Goal: Information Seeking & Learning: Understand process/instructions

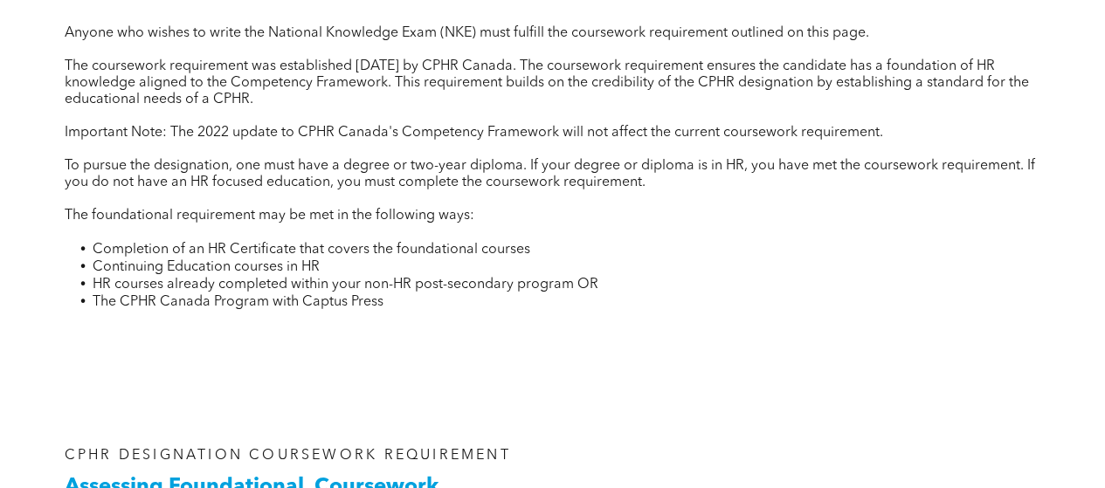
scroll to position [699, 0]
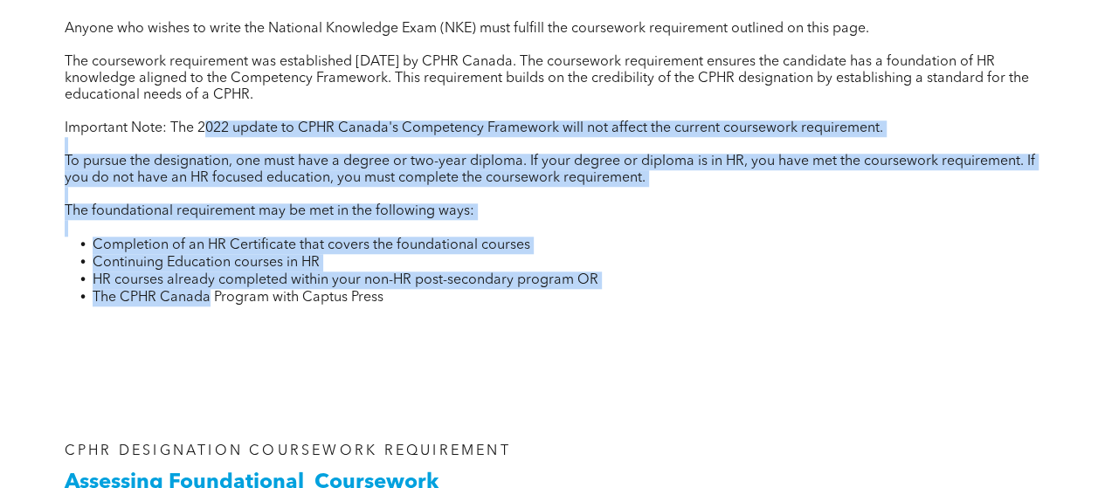
drag, startPoint x: 204, startPoint y: 127, endPoint x: 206, endPoint y: 300, distance: 173.0
click at [206, 300] on div "Anyone who wishes to write the National Knowledge Exam (NKE) must fulfill the c…" at bounding box center [553, 174] width 976 height 307
click at [206, 300] on span "The CPHR Canada Program with Captus Press" at bounding box center [238, 298] width 291 height 14
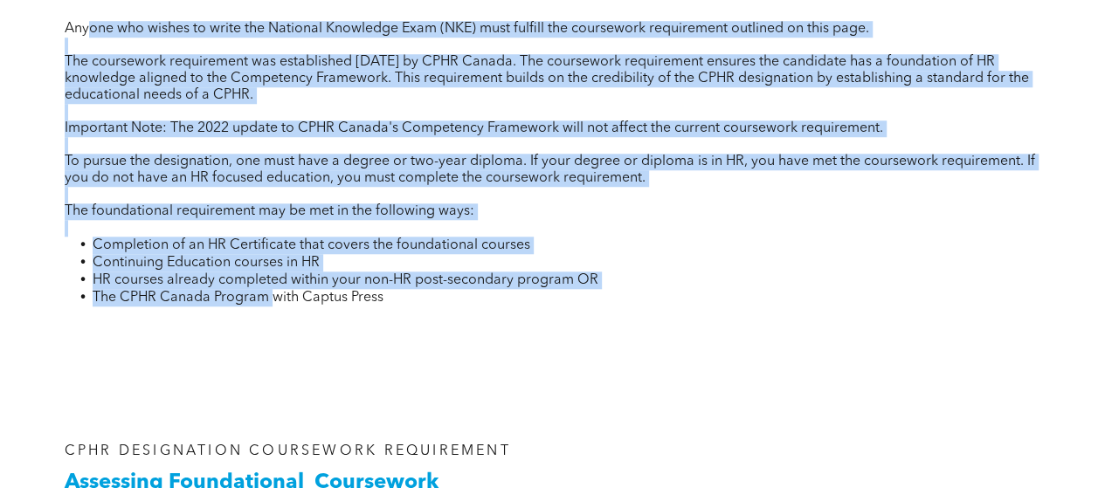
drag, startPoint x: 268, startPoint y: 302, endPoint x: 88, endPoint y: 15, distance: 339.2
click at [88, 15] on div "CPHR DESIGNATION COURSEWORK REQUIREMENT Coursework Requirements Anyone who wish…" at bounding box center [553, 131] width 1004 height 420
drag, startPoint x: 112, startPoint y: 109, endPoint x: 164, endPoint y: 308, distance: 206.0
click at [164, 308] on div "Anyone who wishes to write the National Knowledge Exam (NKE) must fulfill the c…" at bounding box center [553, 174] width 976 height 307
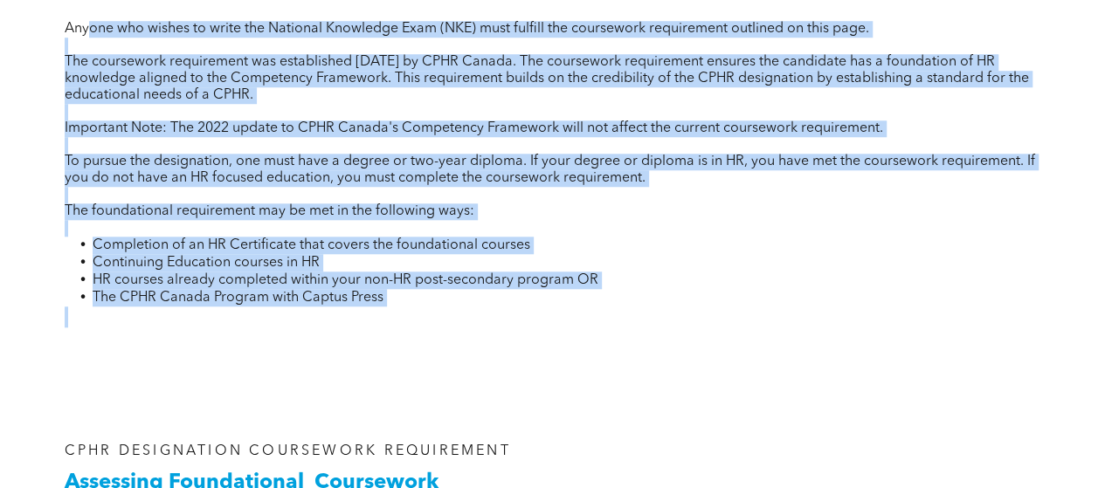
click at [164, 308] on p at bounding box center [553, 317] width 976 height 21
drag, startPoint x: 302, startPoint y: 293, endPoint x: 137, endPoint y: 18, distance: 320.2
click at [137, 18] on div "CPHR DESIGNATION COURSEWORK REQUIREMENT Coursework Requirements Anyone who wish…" at bounding box center [553, 131] width 1004 height 420
drag, startPoint x: 139, startPoint y: 29, endPoint x: 259, endPoint y: 296, distance: 293.0
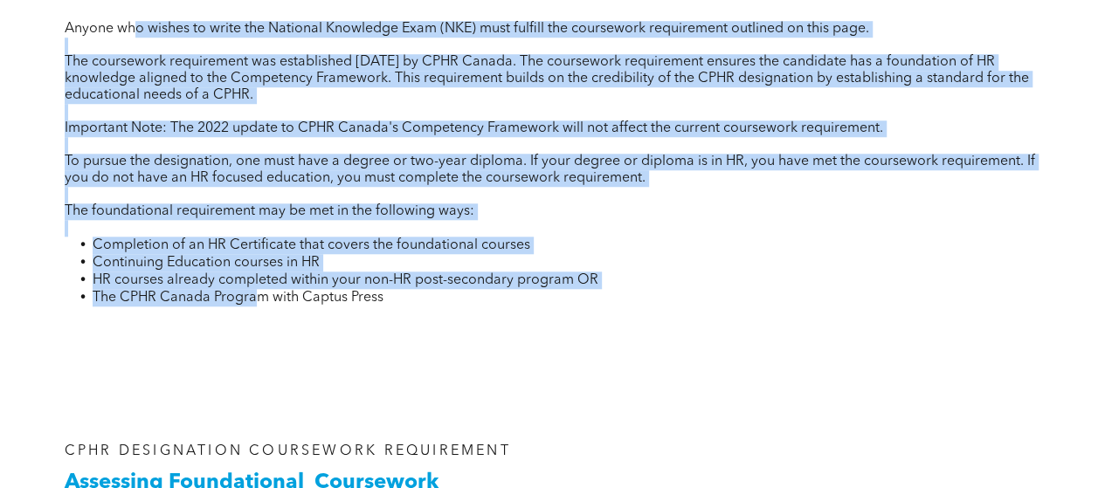
click at [259, 296] on div "Anyone who wishes to write the National Knowledge Exam (NKE) must fulfill the c…" at bounding box center [553, 174] width 976 height 307
click at [259, 298] on span "The CPHR Canada Program with Captus Press" at bounding box center [238, 298] width 291 height 14
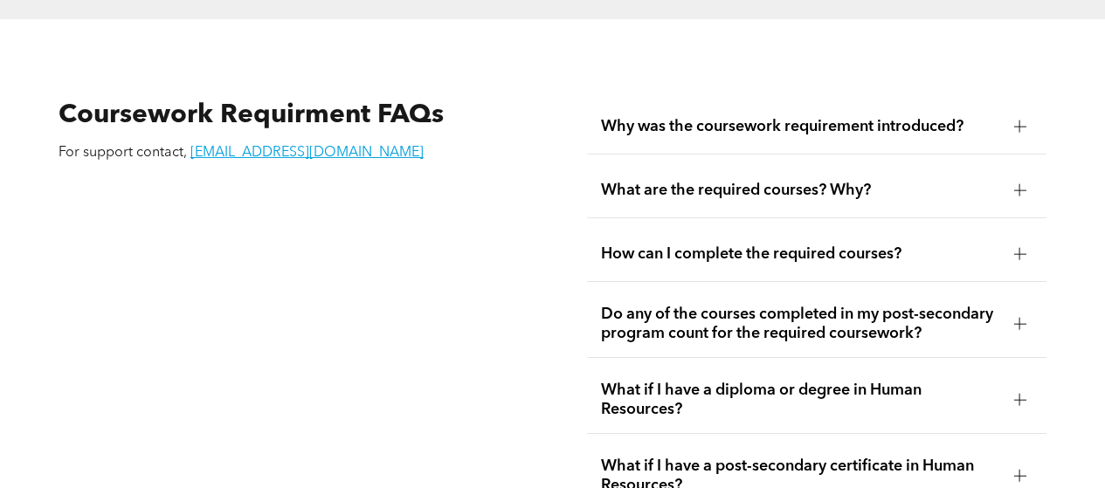
scroll to position [2883, 0]
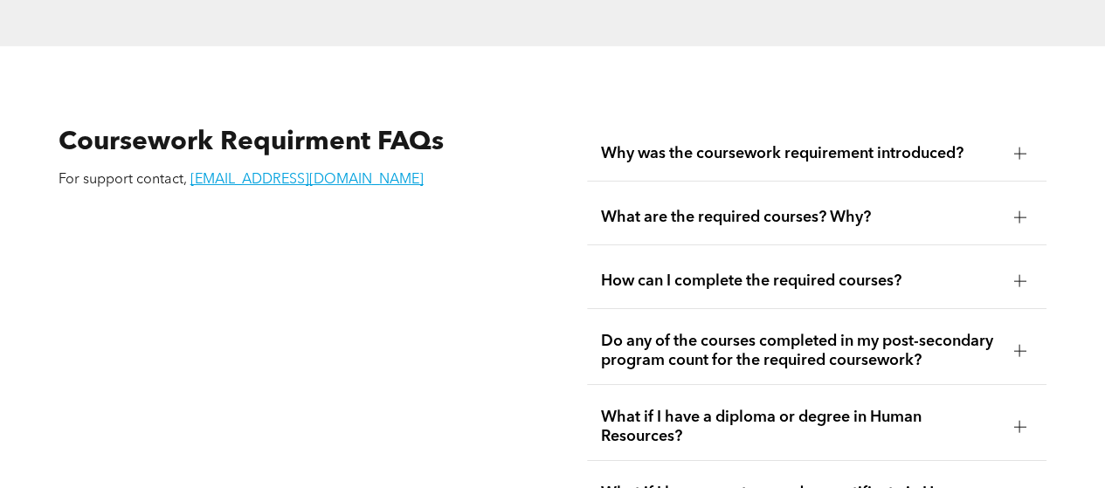
click at [992, 148] on span "Why was the coursework requirement introduced?" at bounding box center [800, 153] width 399 height 19
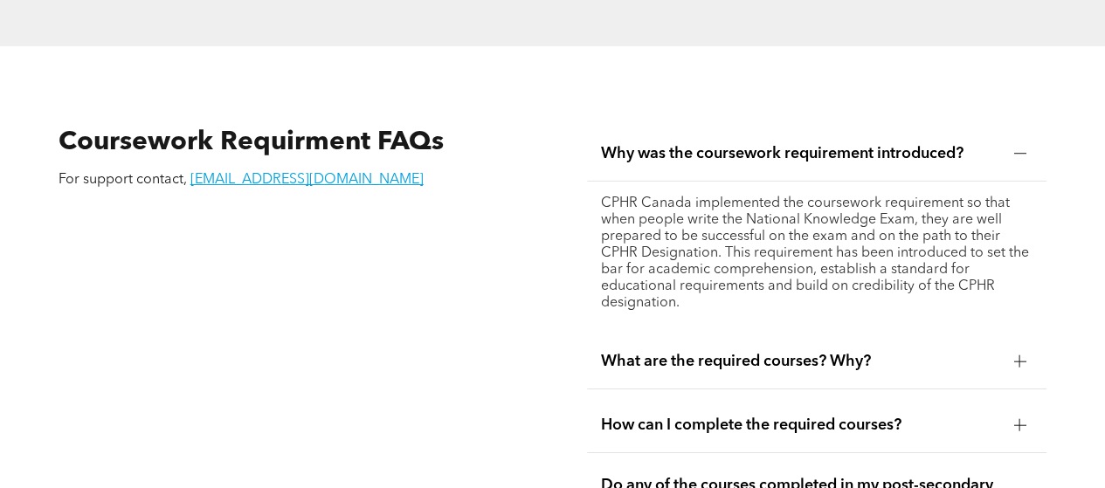
click at [694, 370] on div "What are the required courses? Why?" at bounding box center [817, 362] width 460 height 55
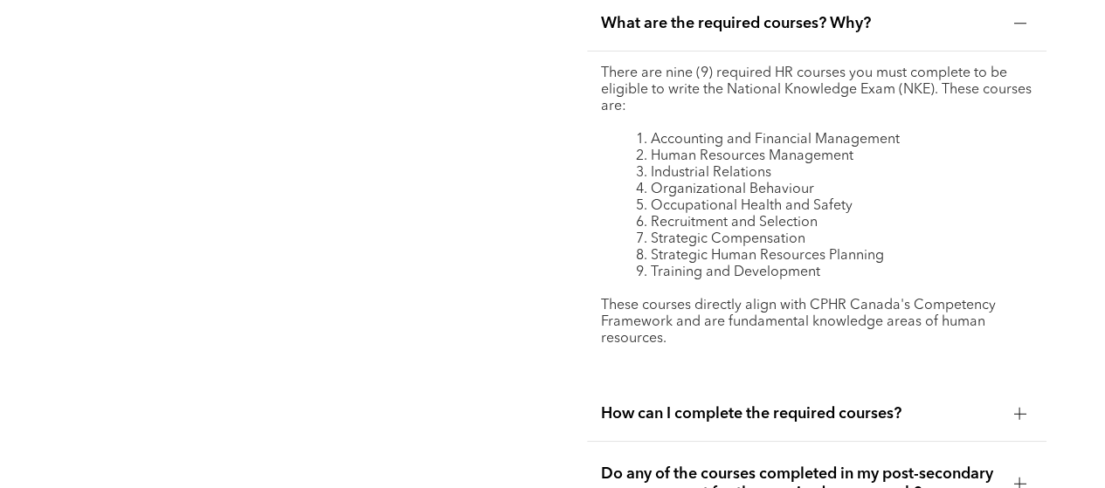
scroll to position [3058, 0]
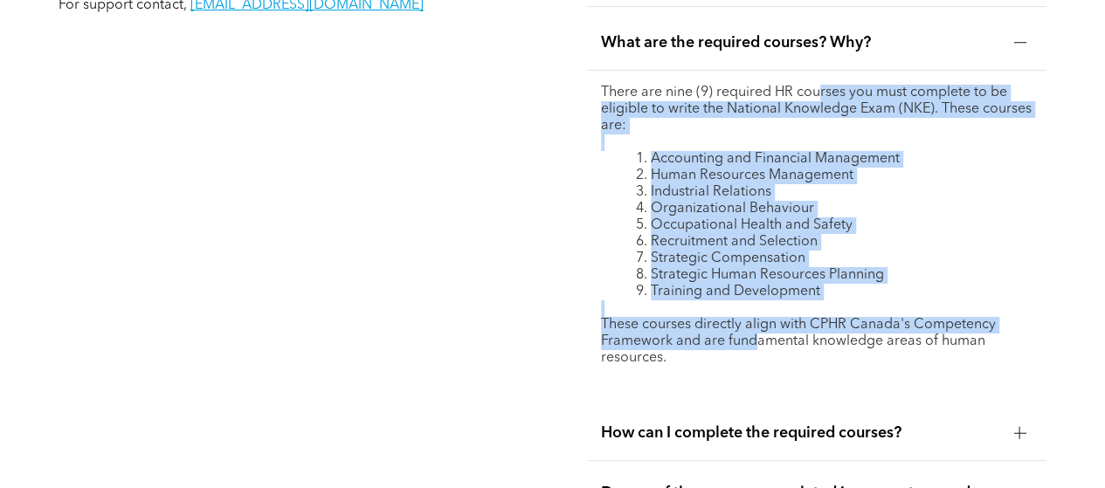
drag, startPoint x: 816, startPoint y: 80, endPoint x: 757, endPoint y: 335, distance: 262.0
click at [757, 335] on div "There are nine (9) required HR courses you must complete to be eligible to writ…" at bounding box center [817, 234] width 433 height 299
click at [757, 335] on p "These courses directly align with CPHR Canada's Competency Framework and are fu…" at bounding box center [817, 342] width 433 height 50
drag, startPoint x: 744, startPoint y: 338, endPoint x: 615, endPoint y: 79, distance: 289.9
click at [615, 85] on div "There are nine (9) required HR courses you must complete to be eligible to writ…" at bounding box center [817, 234] width 433 height 299
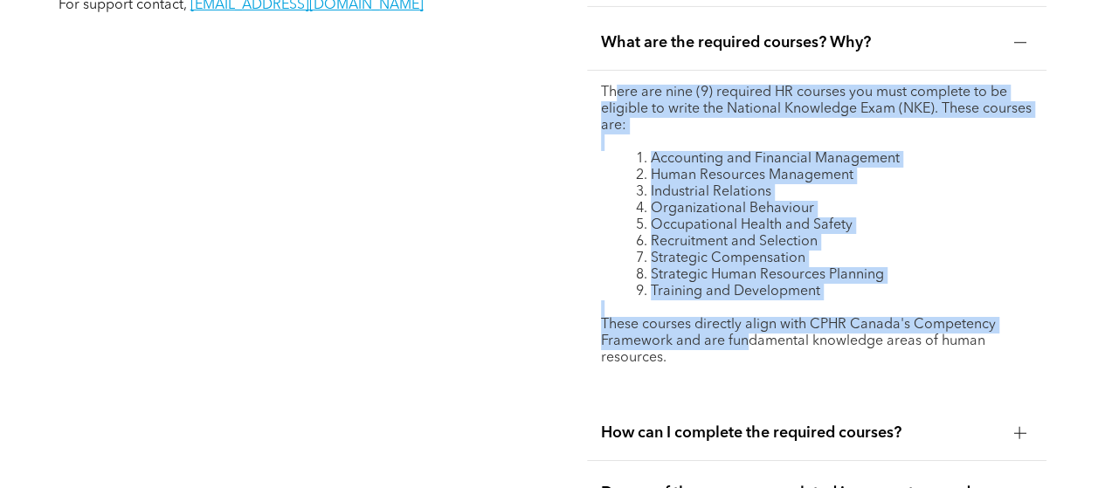
click at [615, 85] on p "There are nine (9) required HR courses you must complete to be eligible to writ…" at bounding box center [817, 110] width 433 height 50
drag, startPoint x: 774, startPoint y: 74, endPoint x: 758, endPoint y: 347, distance: 273.1
click at [758, 347] on div "There are nine (9) required HR courses you must complete to be eligible to writ…" at bounding box center [817, 234] width 433 height 299
click at [758, 347] on p "These courses directly align with CPHR Canada's Competency Framework and are fu…" at bounding box center [817, 342] width 433 height 50
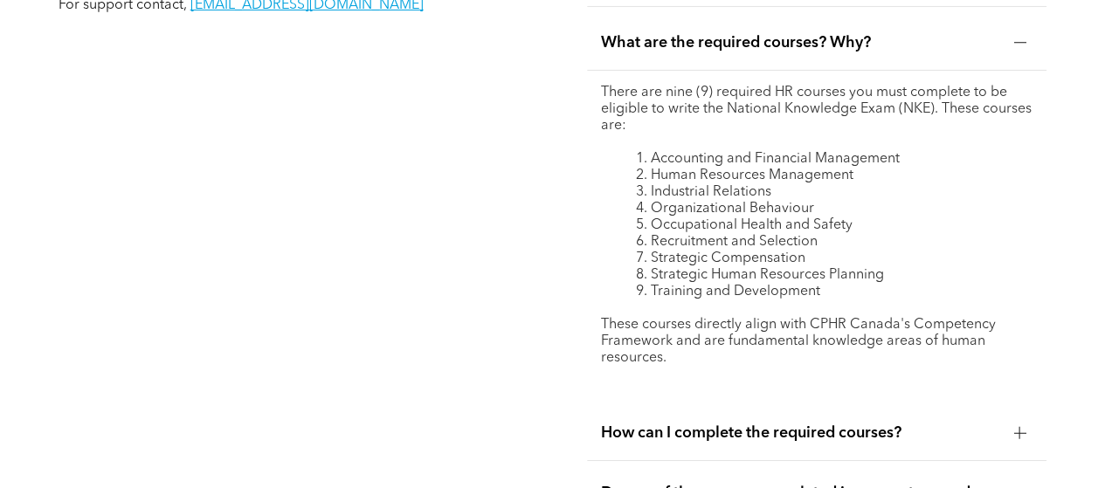
click at [815, 342] on p "These courses directly align with CPHR Canada's Competency Framework and are fu…" at bounding box center [817, 342] width 433 height 50
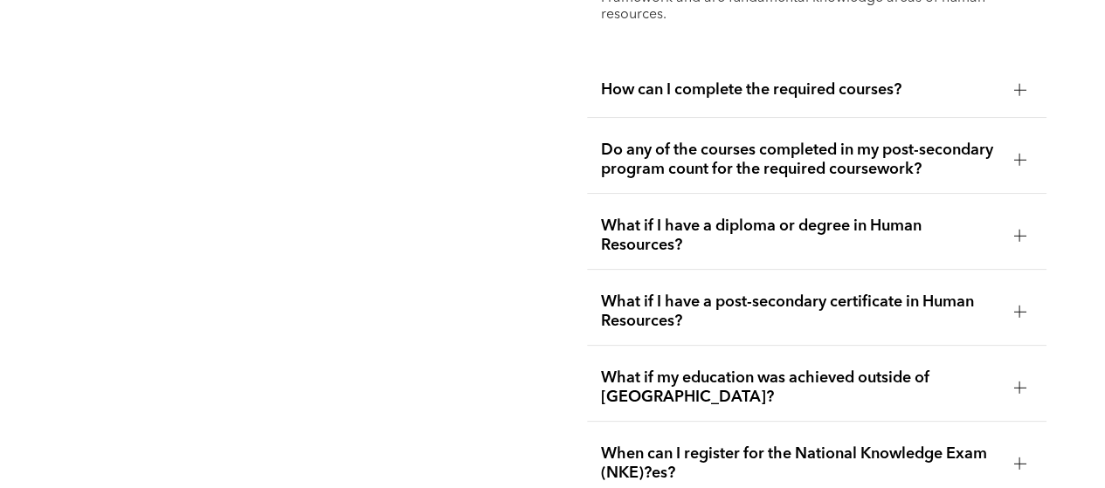
scroll to position [3408, 0]
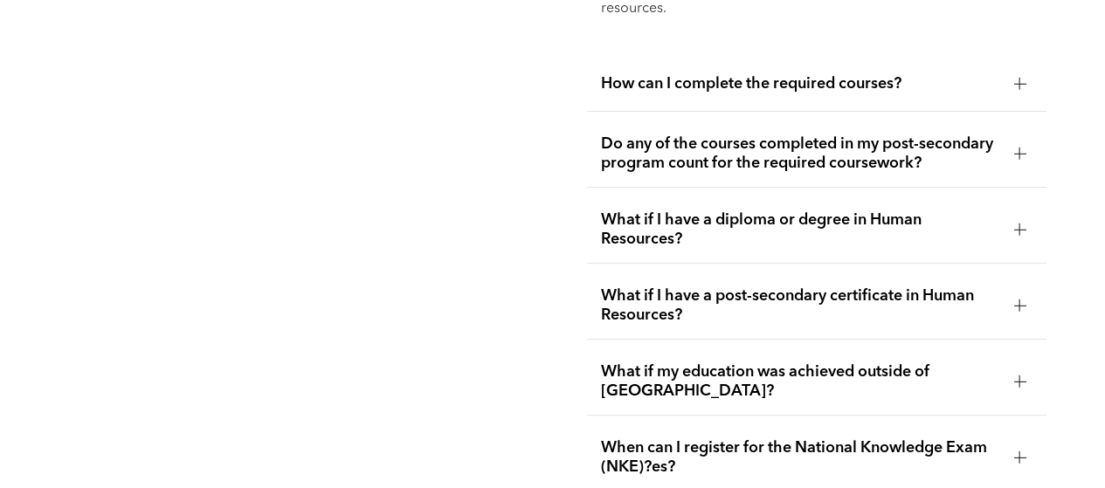
click at [712, 74] on span "How can I complete the required courses?" at bounding box center [800, 83] width 399 height 19
